Goal: Check status: Check status

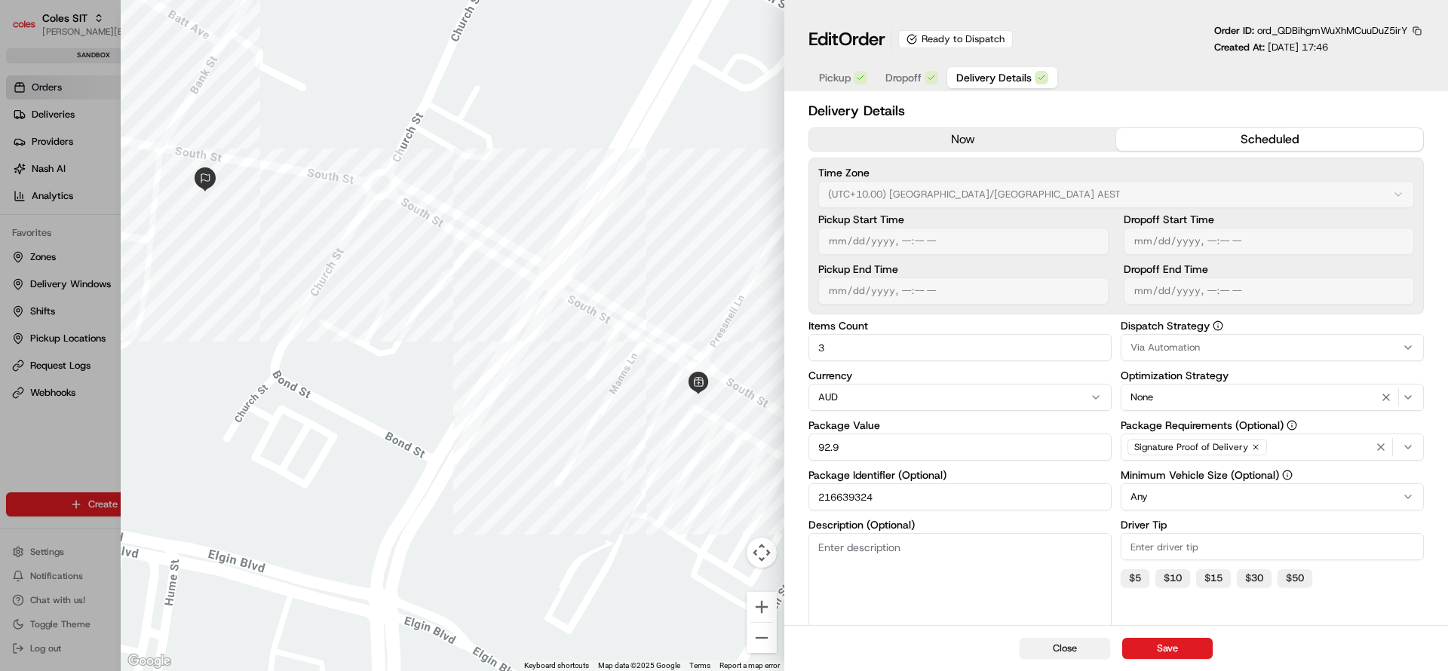
click at [1067, 645] on button "Close" at bounding box center [1064, 648] width 90 height 21
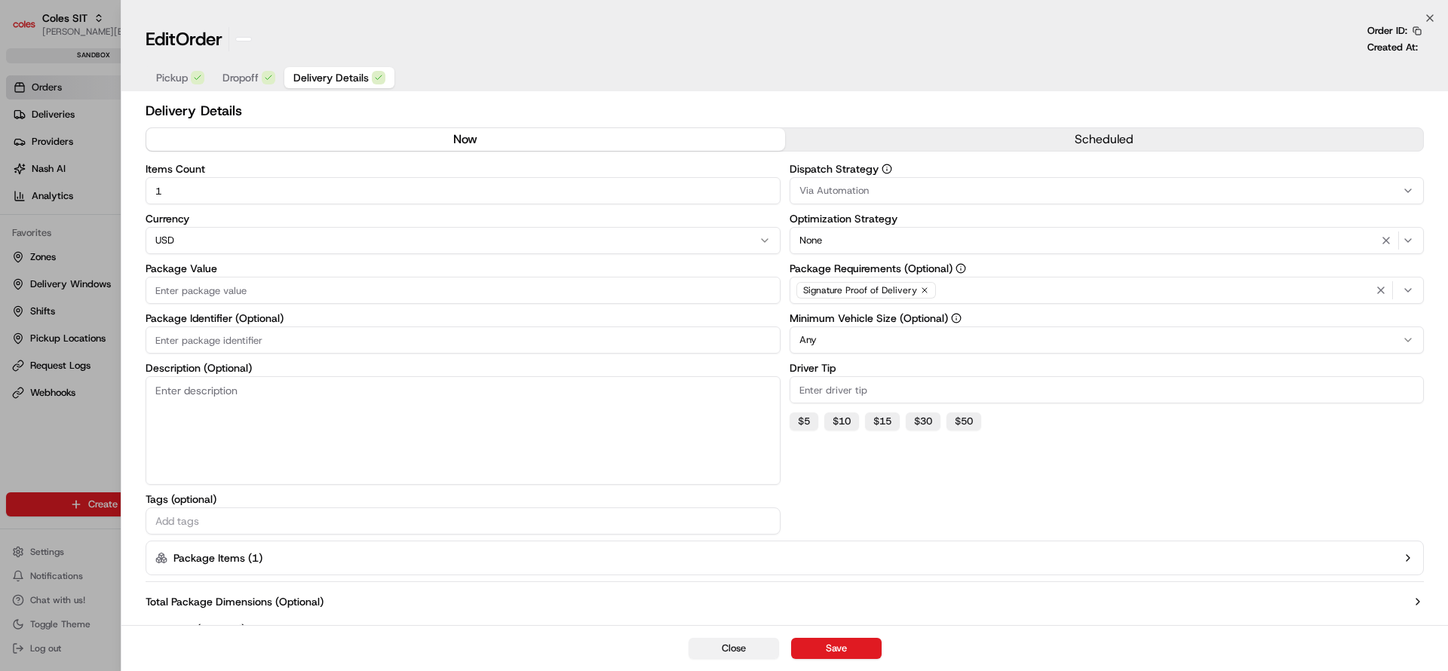
type input "1"
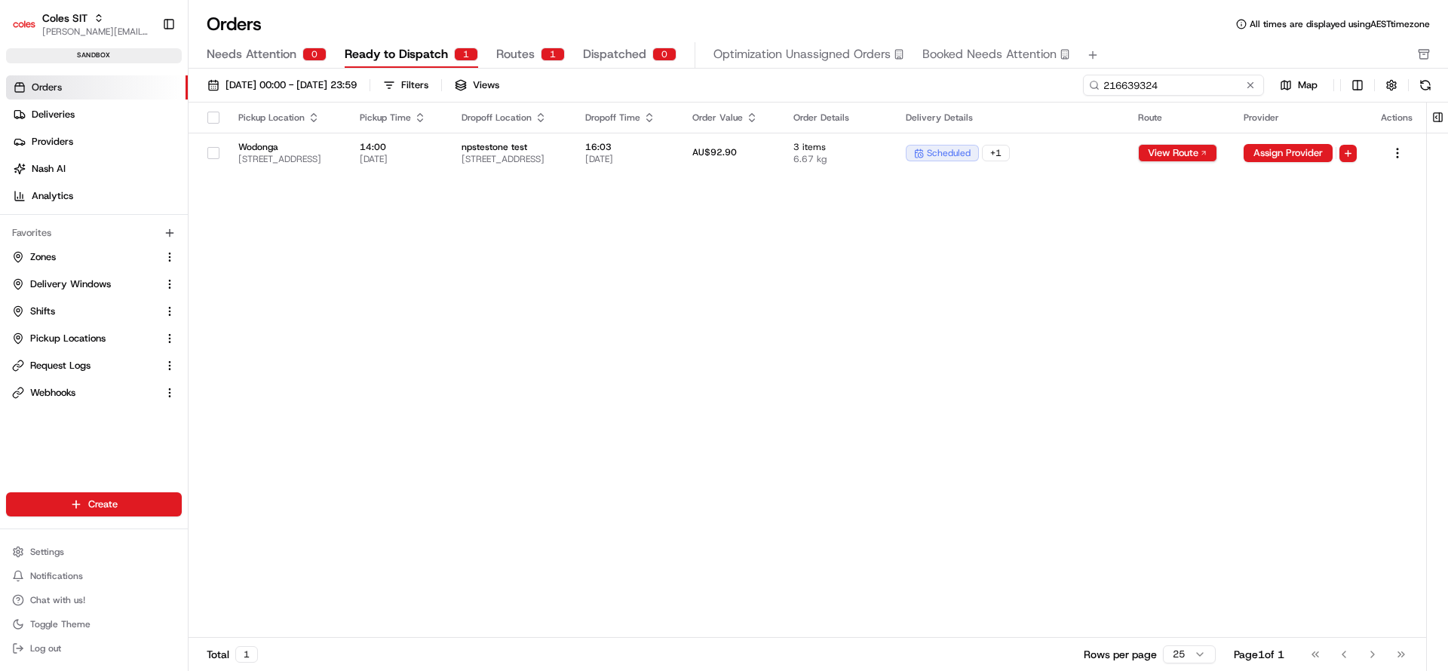
click at [1220, 85] on input "216639324" at bounding box center [1173, 85] width 181 height 21
paste input "40250"
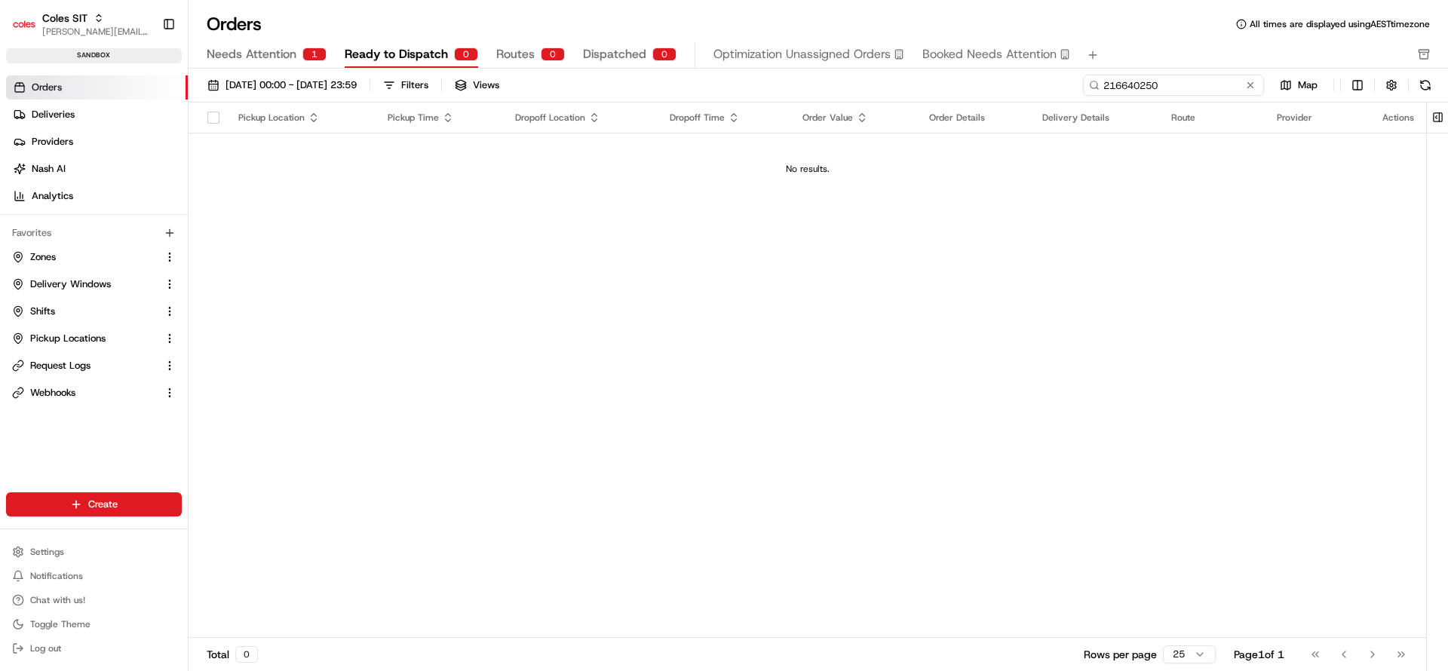
type input "216640250"
click at [289, 57] on span "Needs Attention" at bounding box center [252, 54] width 90 height 18
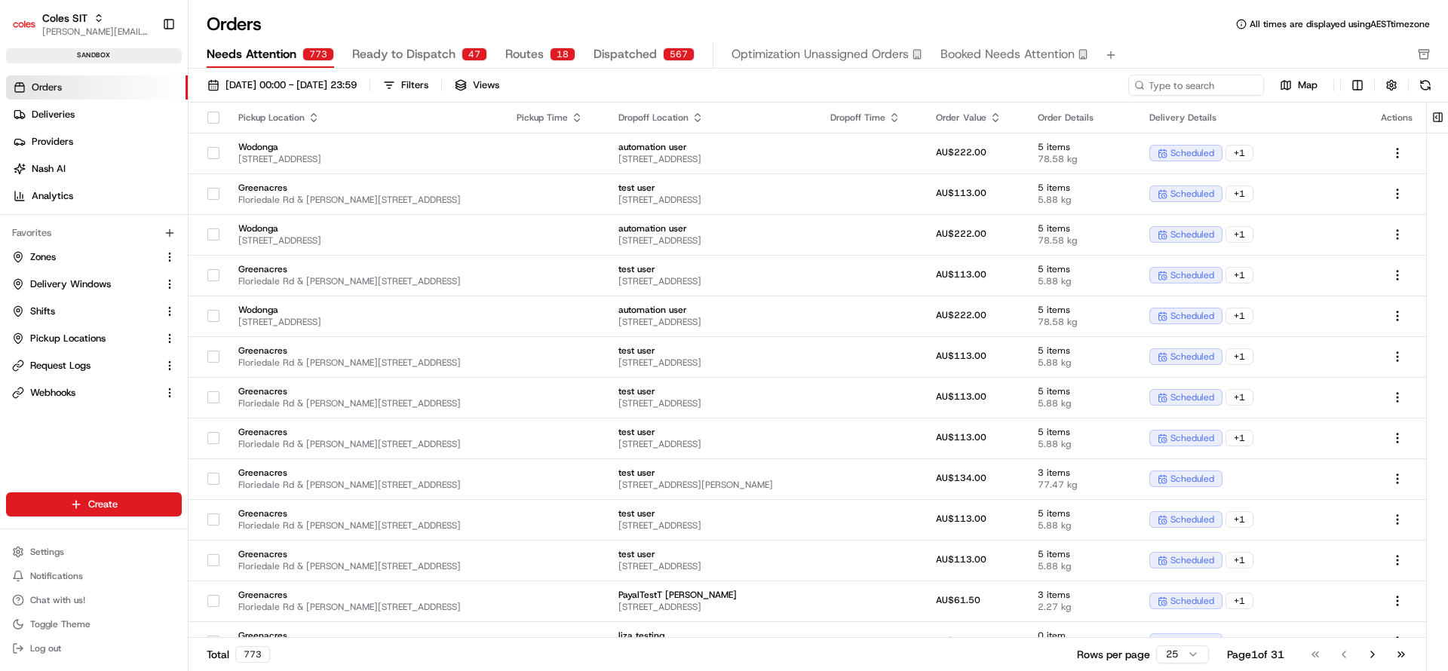
click at [1181, 97] on div "[DATE] 00:00 - [DATE] 23:59 Filters Views Map" at bounding box center [817, 89] width 1259 height 28
click at [1177, 89] on input at bounding box center [1173, 85] width 181 height 21
paste input "216640250"
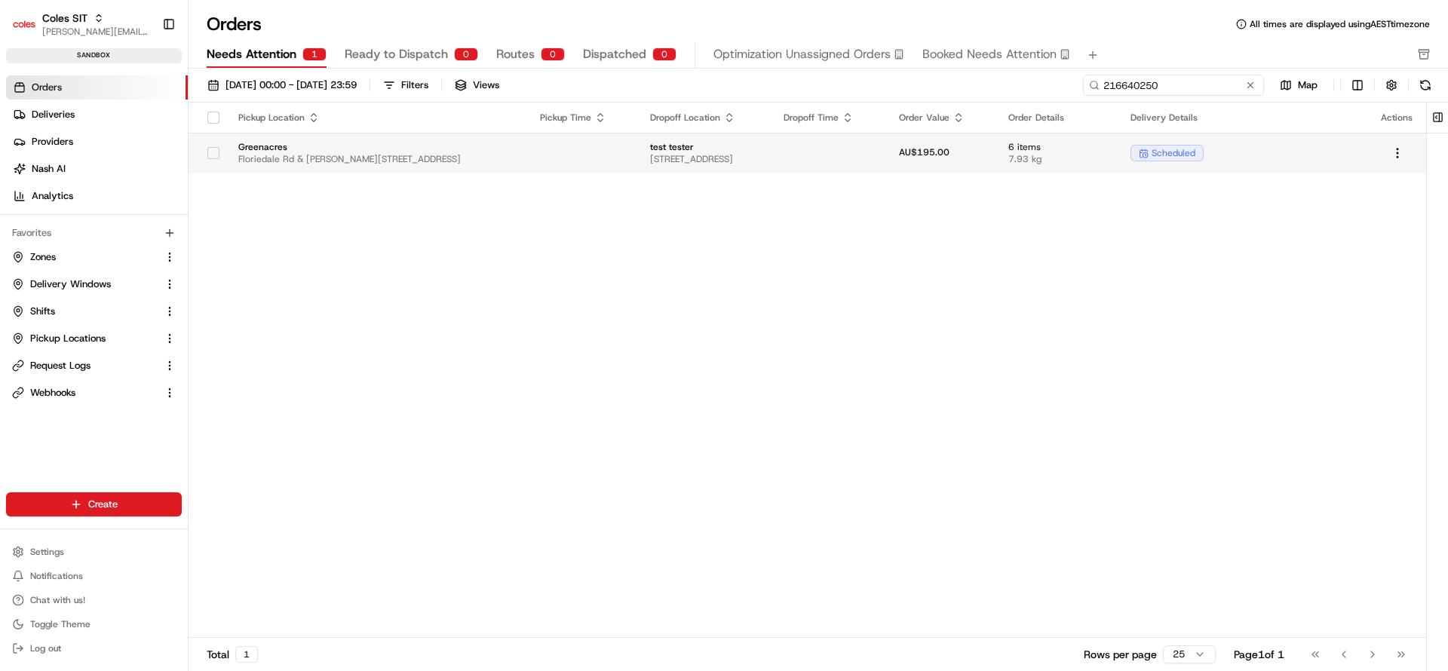
type input "216640250"
click at [854, 164] on td at bounding box center [828, 153] width 115 height 41
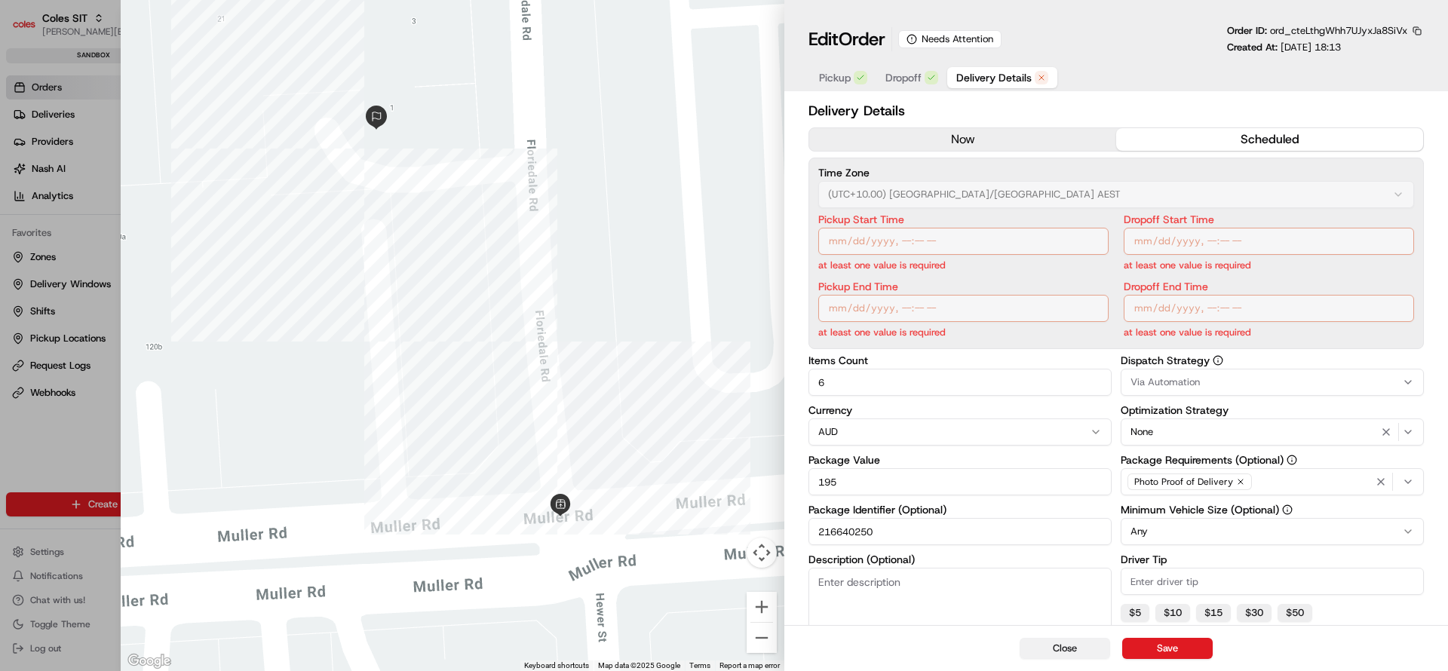
click at [1096, 655] on button "Close" at bounding box center [1064, 648] width 90 height 21
type input "1"
